Goal: Task Accomplishment & Management: Manage account settings

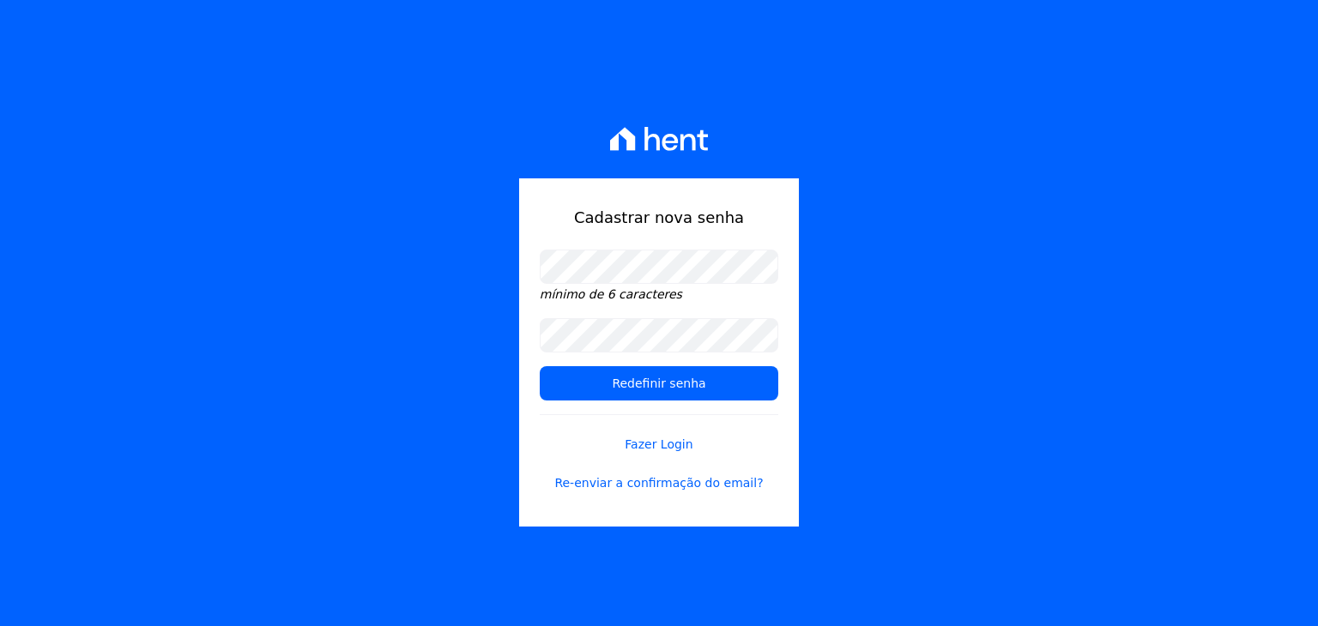
click at [688, 141] on icon at bounding box center [659, 139] width 99 height 24
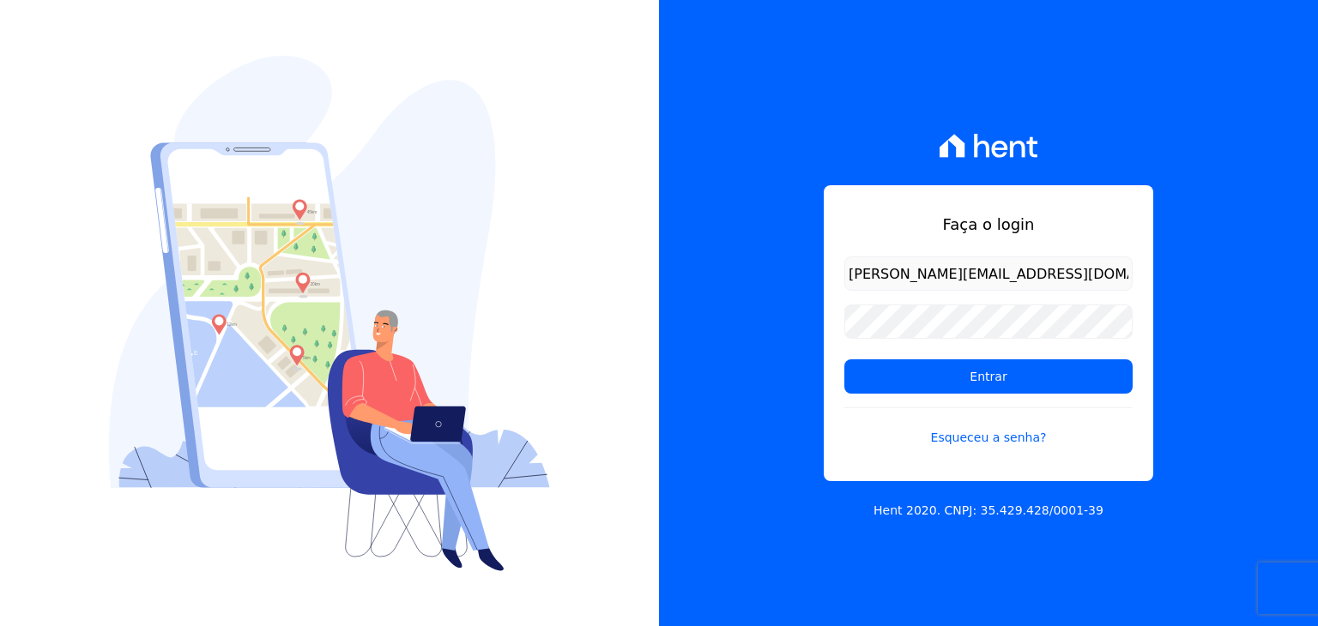
click at [920, 279] on input "[PERSON_NAME][EMAIL_ADDRESS][DOMAIN_NAME]" at bounding box center [988, 274] width 288 height 34
click at [991, 269] on input "[PERSON_NAME][EMAIL_ADDRESS][DOMAIN_NAME]" at bounding box center [988, 274] width 288 height 34
drag, startPoint x: 1013, startPoint y: 271, endPoint x: 718, endPoint y: 284, distance: 295.4
click at [757, 276] on div "Faça o login [PERSON_NAME][EMAIL_ADDRESS][DOMAIN_NAME] Entrar Esqueceu a senha?…" at bounding box center [988, 313] width 659 height 626
click at [885, 273] on input "[PERSON_NAME][EMAIL_ADDRESS][DOMAIN_NAME]" at bounding box center [988, 274] width 288 height 34
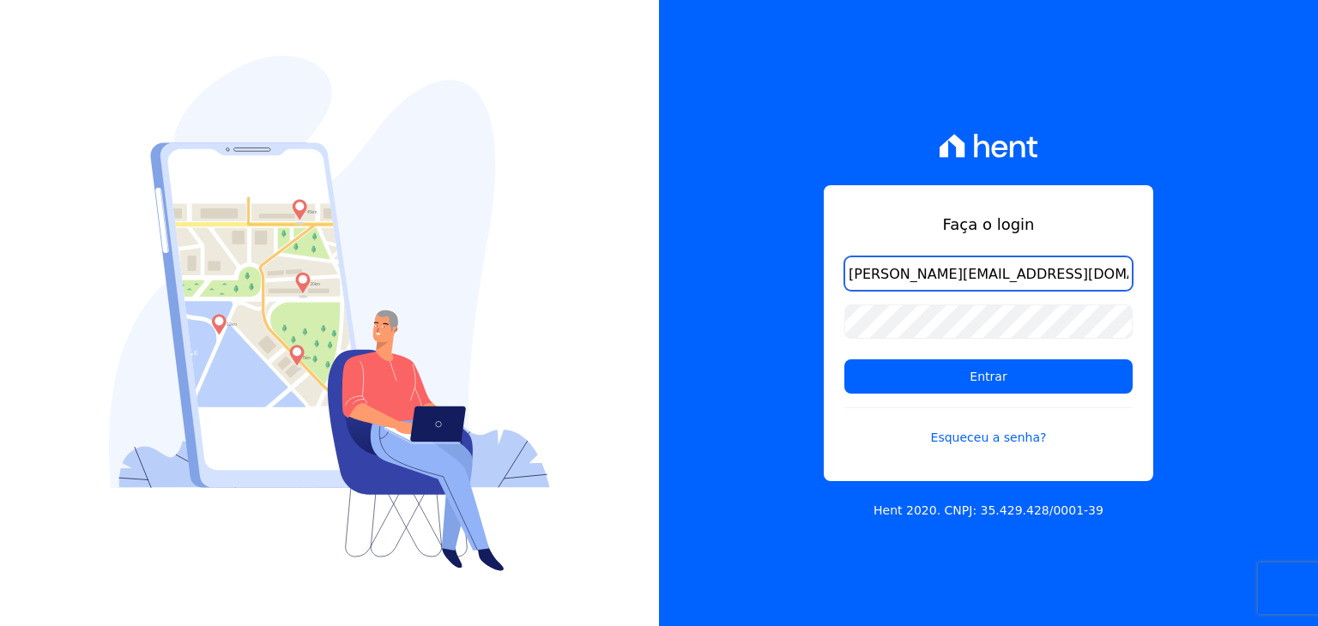
drag, startPoint x: 883, startPoint y: 275, endPoint x: 785, endPoint y: 277, distance: 97.8
click at [787, 276] on div "Faça o login [PERSON_NAME][EMAIL_ADDRESS][DOMAIN_NAME] Entrar Esqueceu a senha?…" at bounding box center [988, 313] width 659 height 626
type input "[PERSON_NAME][EMAIL_ADDRESS][DOMAIN_NAME]"
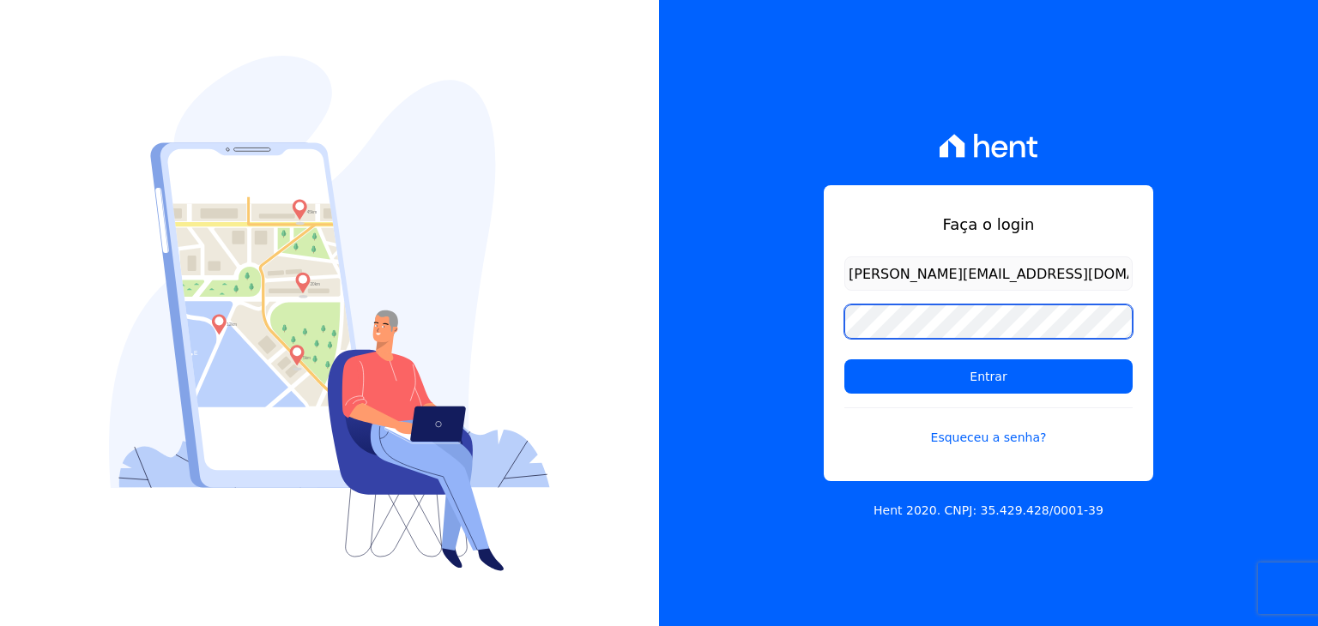
click at [494, 343] on div "Faça o login [PERSON_NAME][EMAIL_ADDRESS][DOMAIN_NAME] Entrar Esqueceu a senha?…" at bounding box center [659, 313] width 1318 height 626
click at [844, 360] on input "Entrar" at bounding box center [988, 377] width 288 height 34
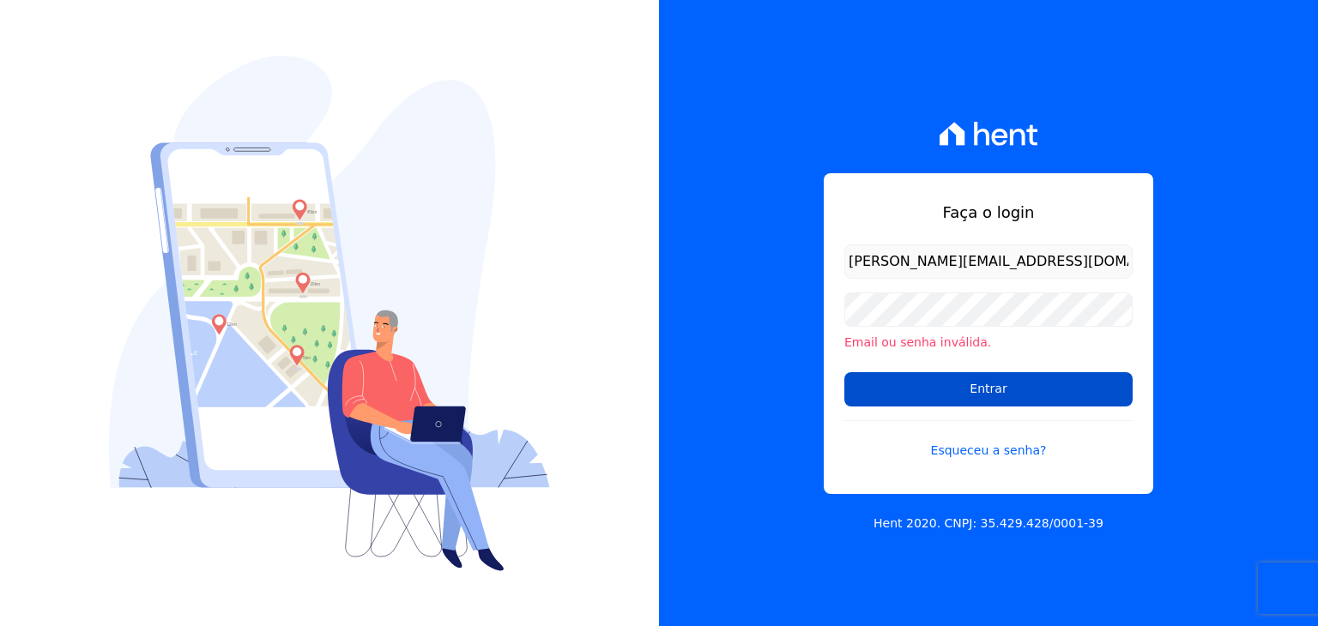
click at [894, 378] on input "Entrar" at bounding box center [988, 389] width 288 height 34
